Goal: Check status: Check status

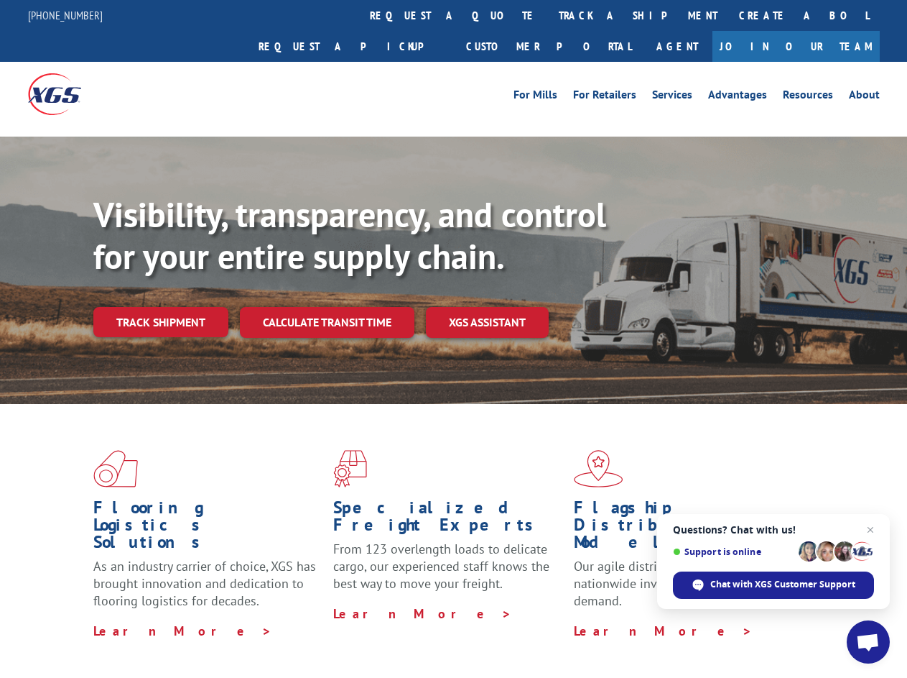
click at [453, 338] on div "Visibility, transparency, and control for your entire supply chain. Track shipm…" at bounding box center [500, 294] width 814 height 200
click at [548, 15] on link "track a shipment" at bounding box center [638, 15] width 180 height 31
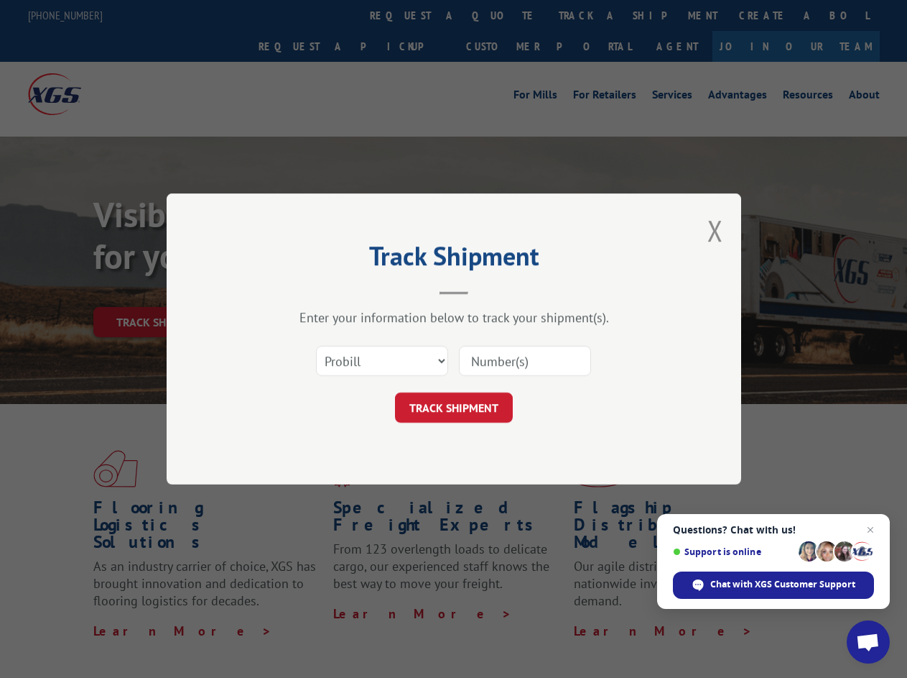
click at [502, 15] on div "Track Shipment Enter your information below to track your shipment(s). Select c…" at bounding box center [453, 339] width 907 height 678
click at [591, 15] on div "Track Shipment Enter your information below to track your shipment(s). Select c…" at bounding box center [453, 339] width 907 height 678
click at [160, 290] on div "Track Shipment Enter your information below to track your shipment(s). Select c…" at bounding box center [453, 339] width 907 height 678
click at [326, 290] on header "Track Shipment" at bounding box center [454, 270] width 431 height 49
click at [488, 290] on header "Track Shipment" at bounding box center [454, 270] width 431 height 49
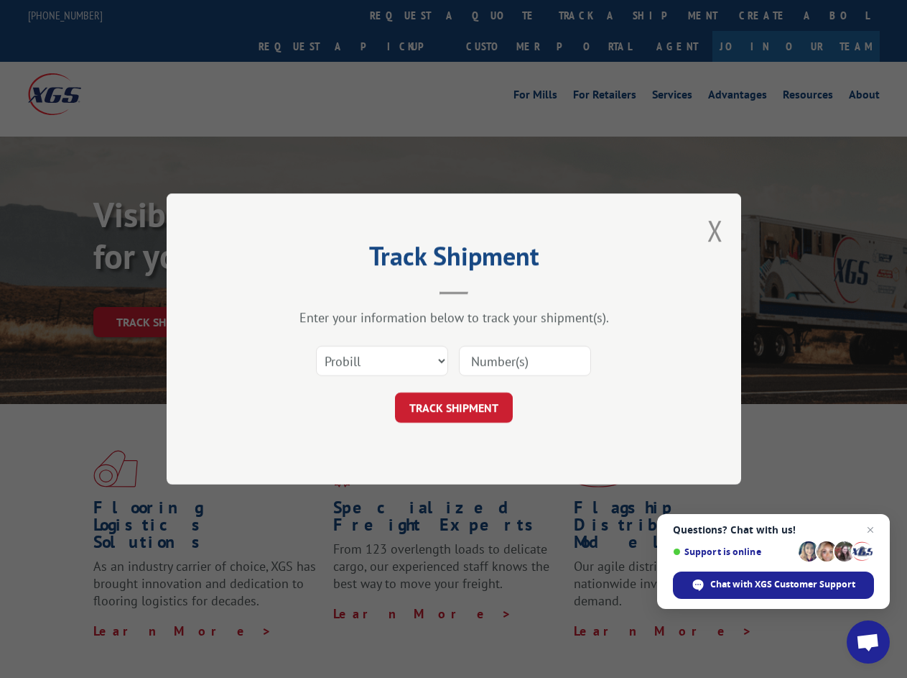
click at [869, 642] on span "Open chat" at bounding box center [868, 643] width 24 height 20
